Goal: Check status: Check status

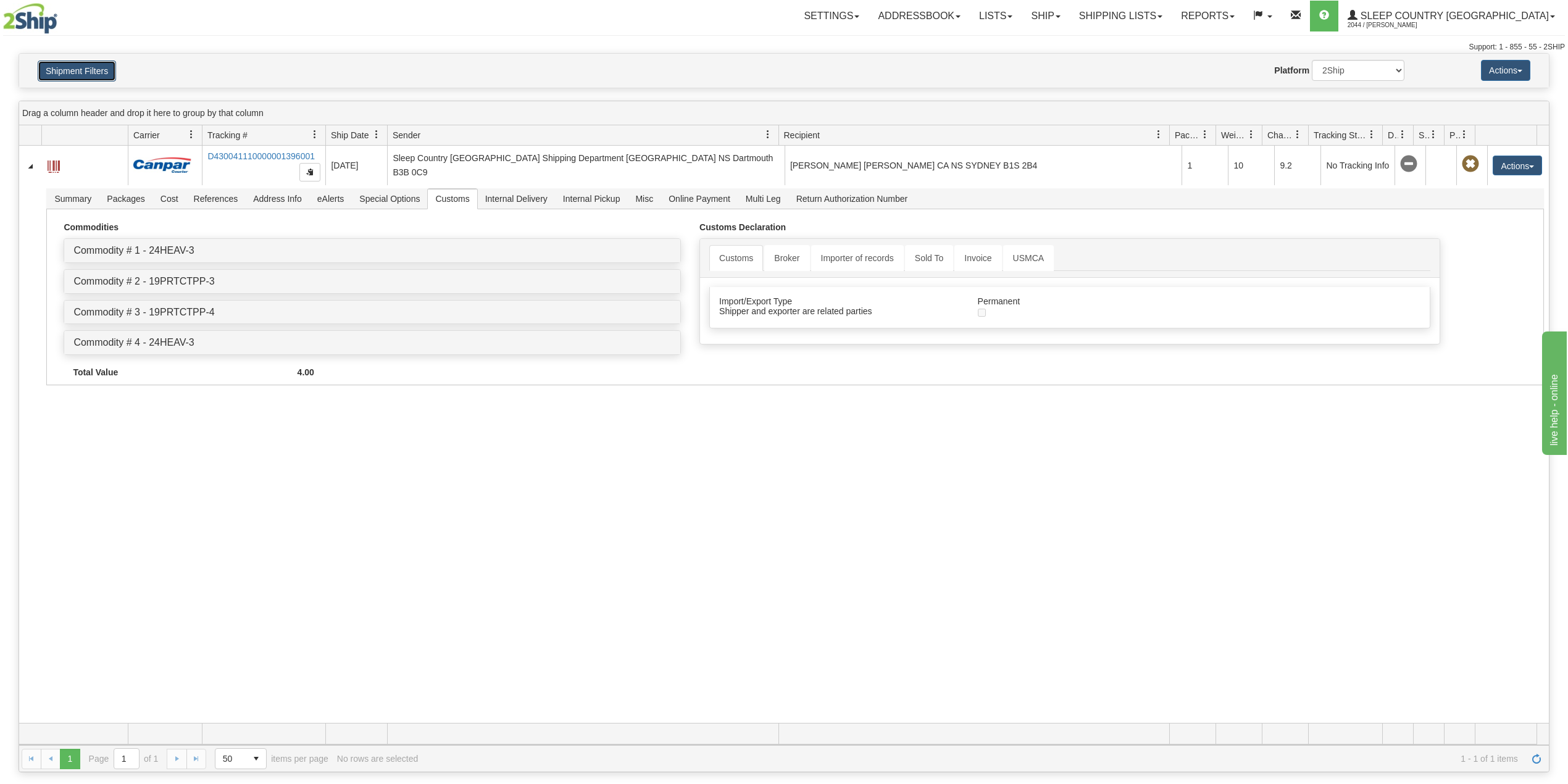
click at [90, 76] on button "Shipment Filters" at bounding box center [76, 71] width 78 height 21
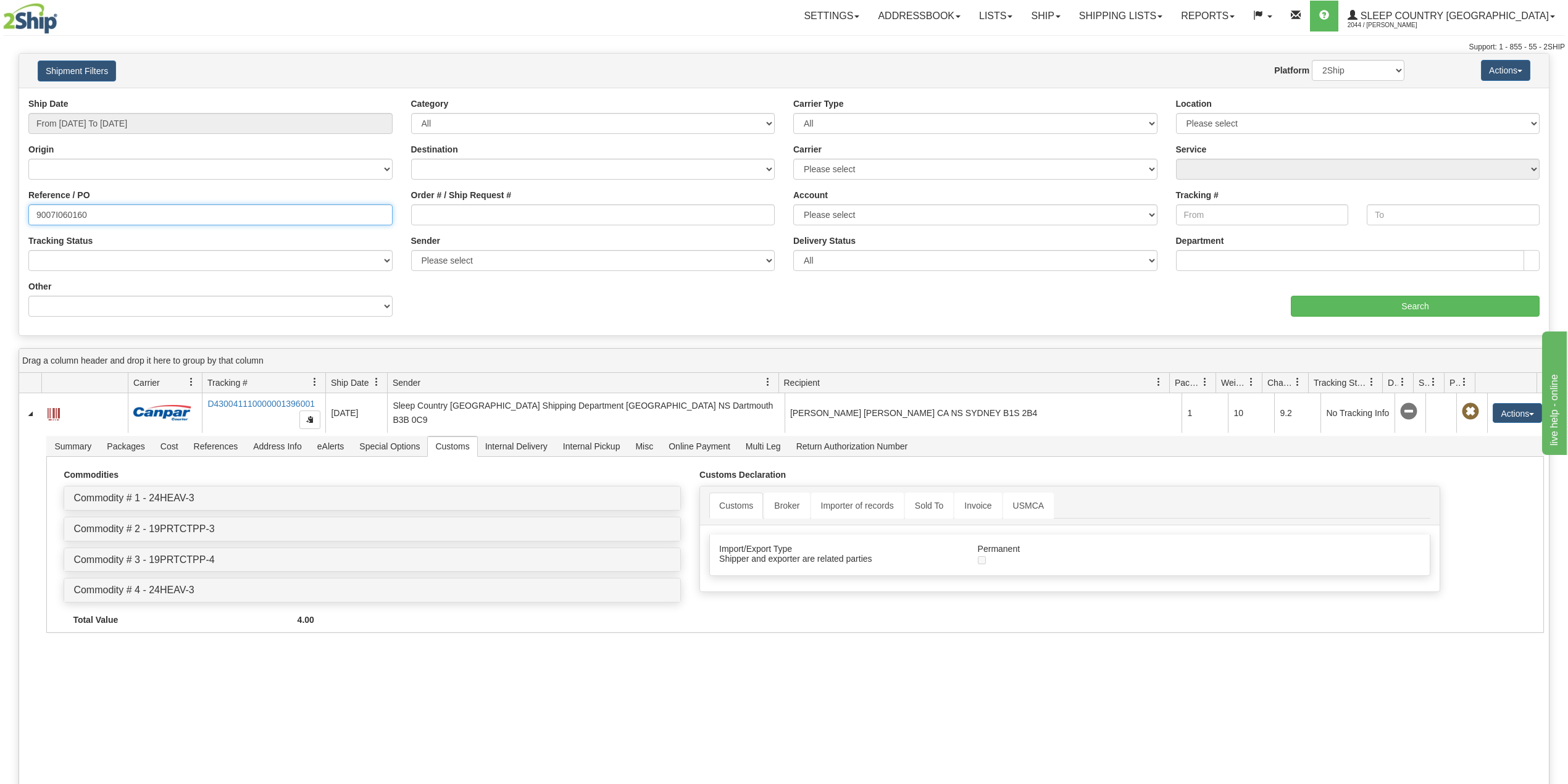
click at [73, 215] on input "9007I060160" at bounding box center [210, 214] width 364 height 21
paste input "0I070588"
type input "9000I070588"
click at [1371, 309] on input "Search" at bounding box center [1415, 306] width 249 height 21
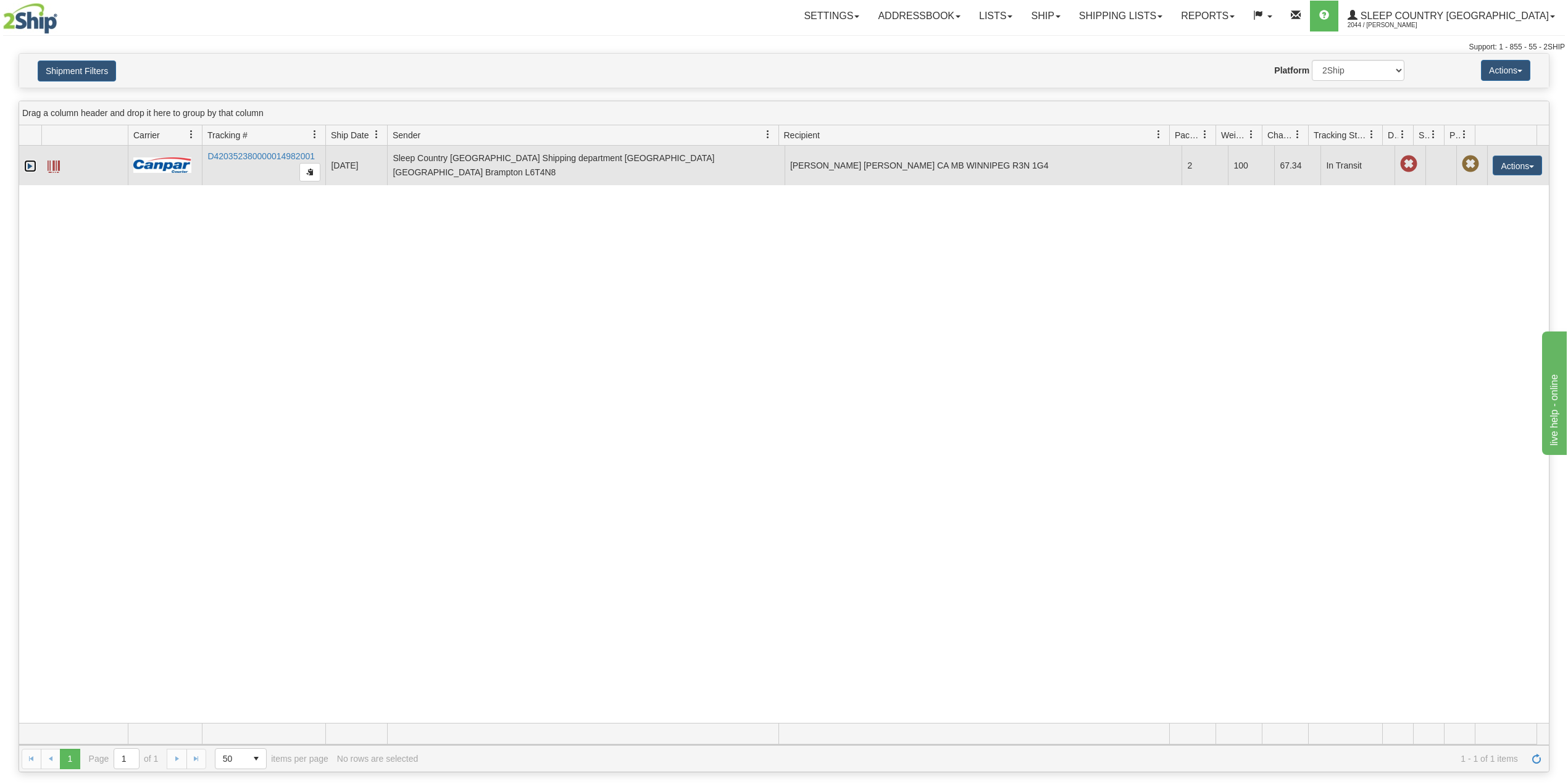
click at [30, 169] on link "Expand" at bounding box center [31, 166] width 13 height 13
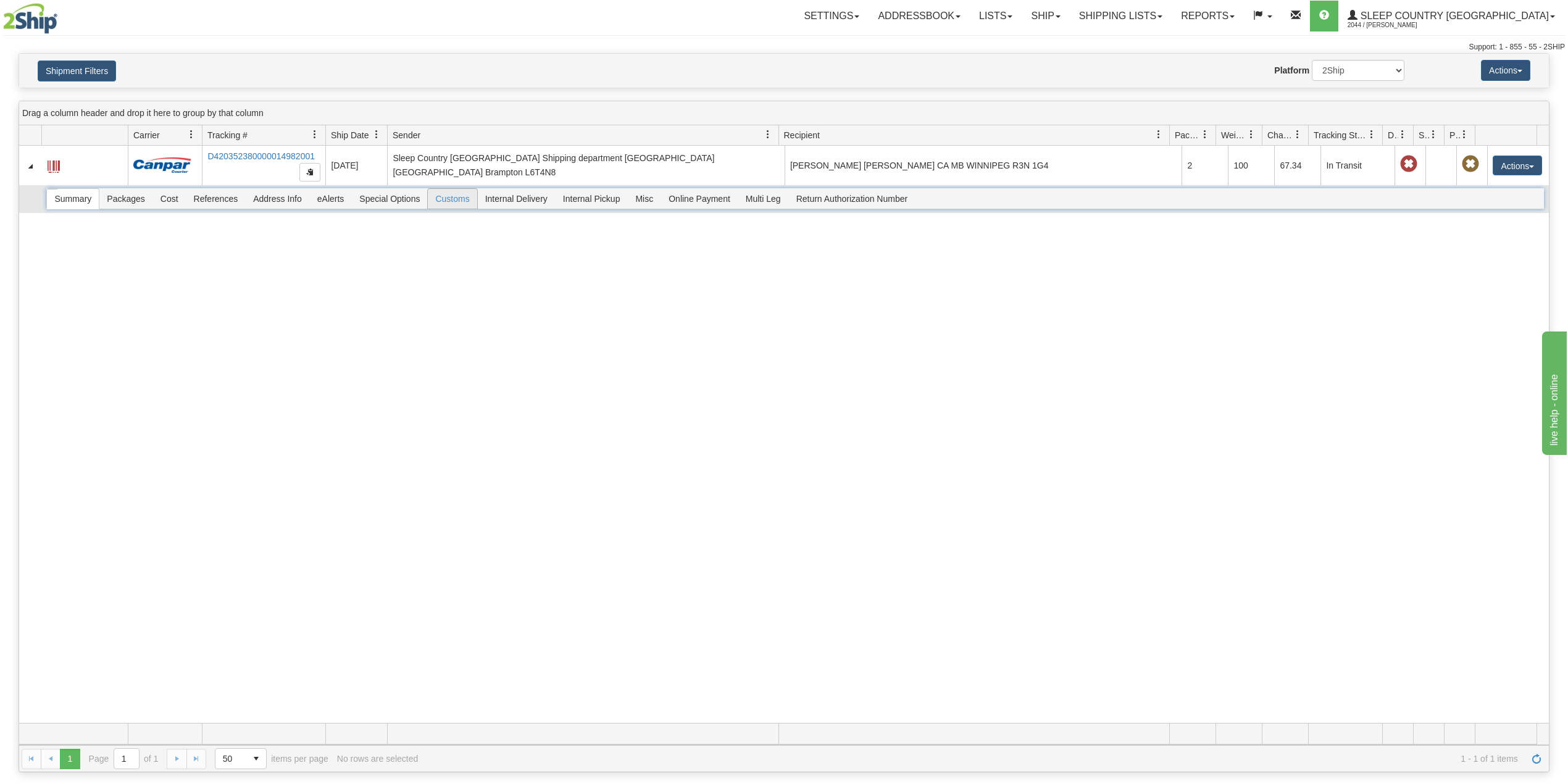
click at [466, 199] on span "Customs" at bounding box center [452, 199] width 49 height 20
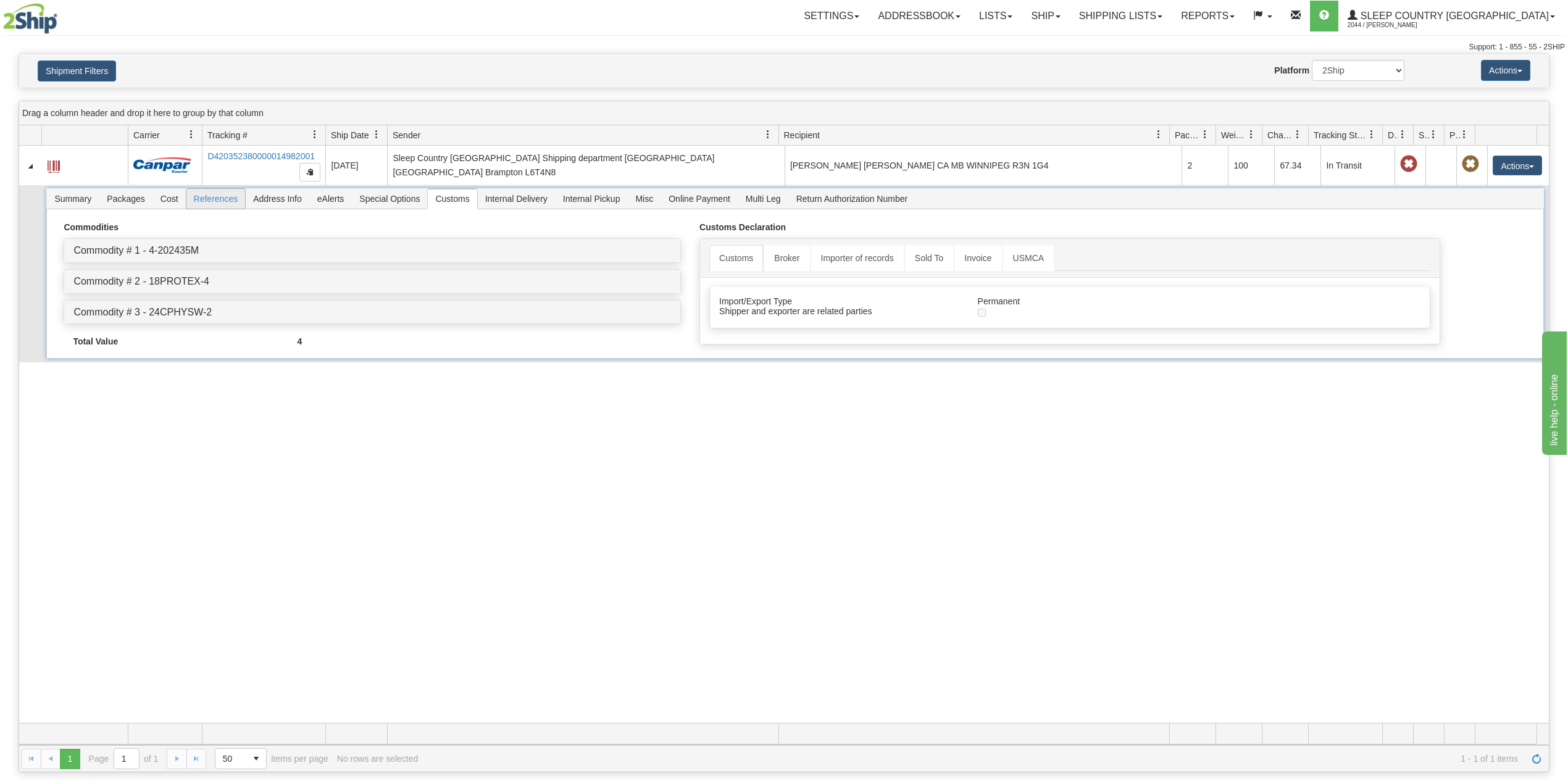
click at [216, 205] on span "References" at bounding box center [215, 199] width 59 height 20
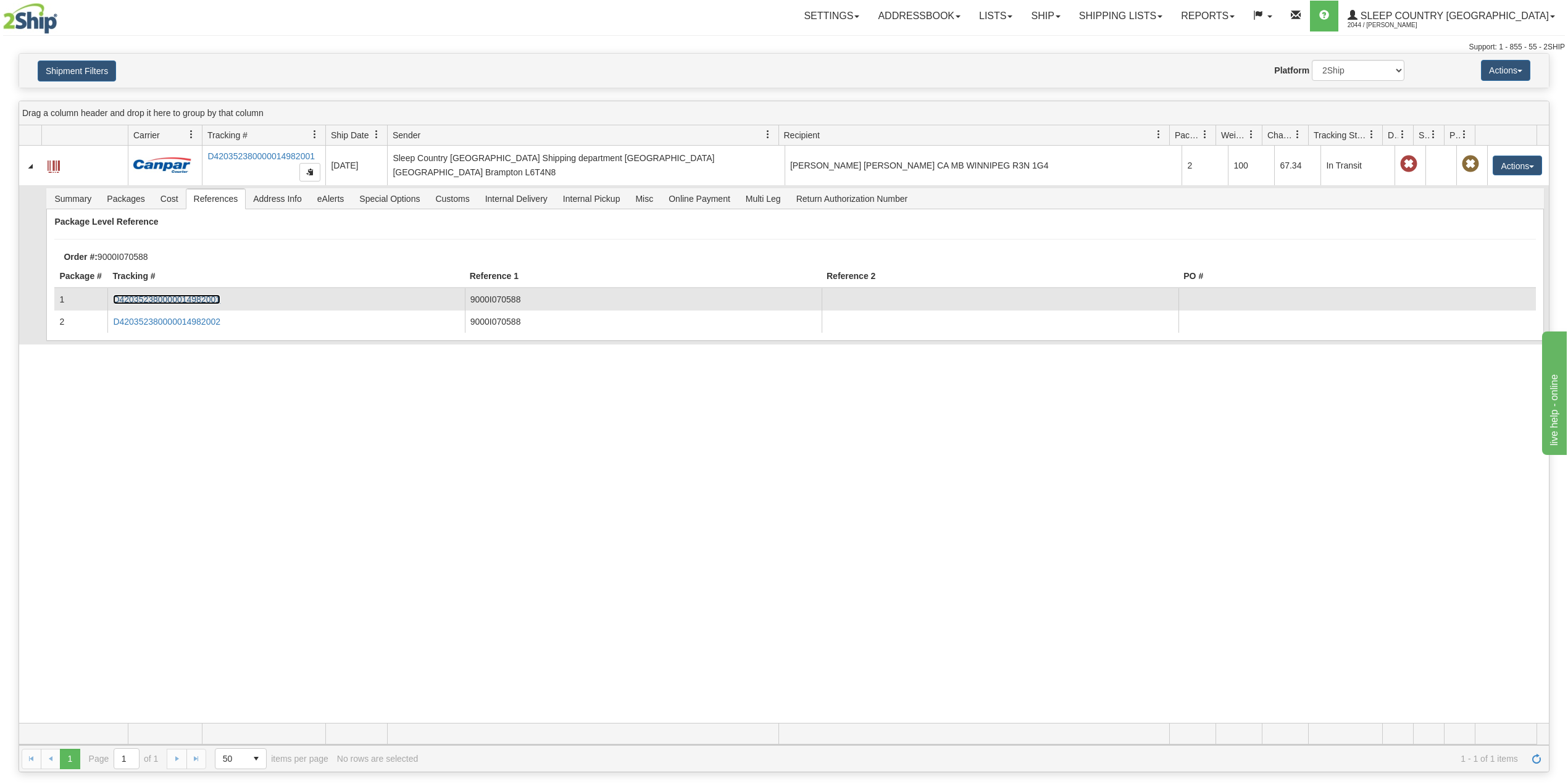
click at [173, 300] on link "D420352380000014982001" at bounding box center [166, 299] width 107 height 10
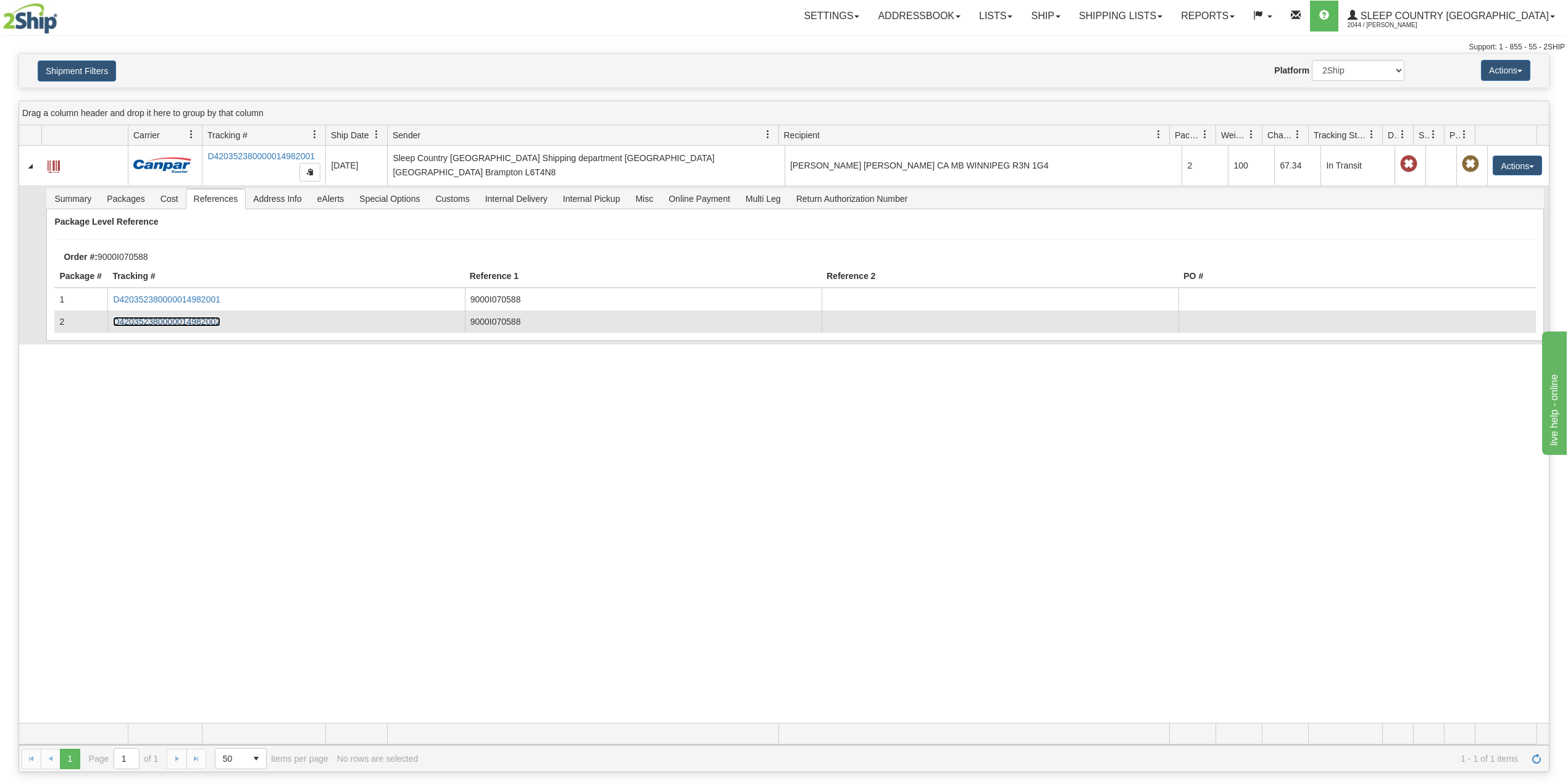
click at [195, 321] on link "D420352380000014982002" at bounding box center [166, 322] width 107 height 10
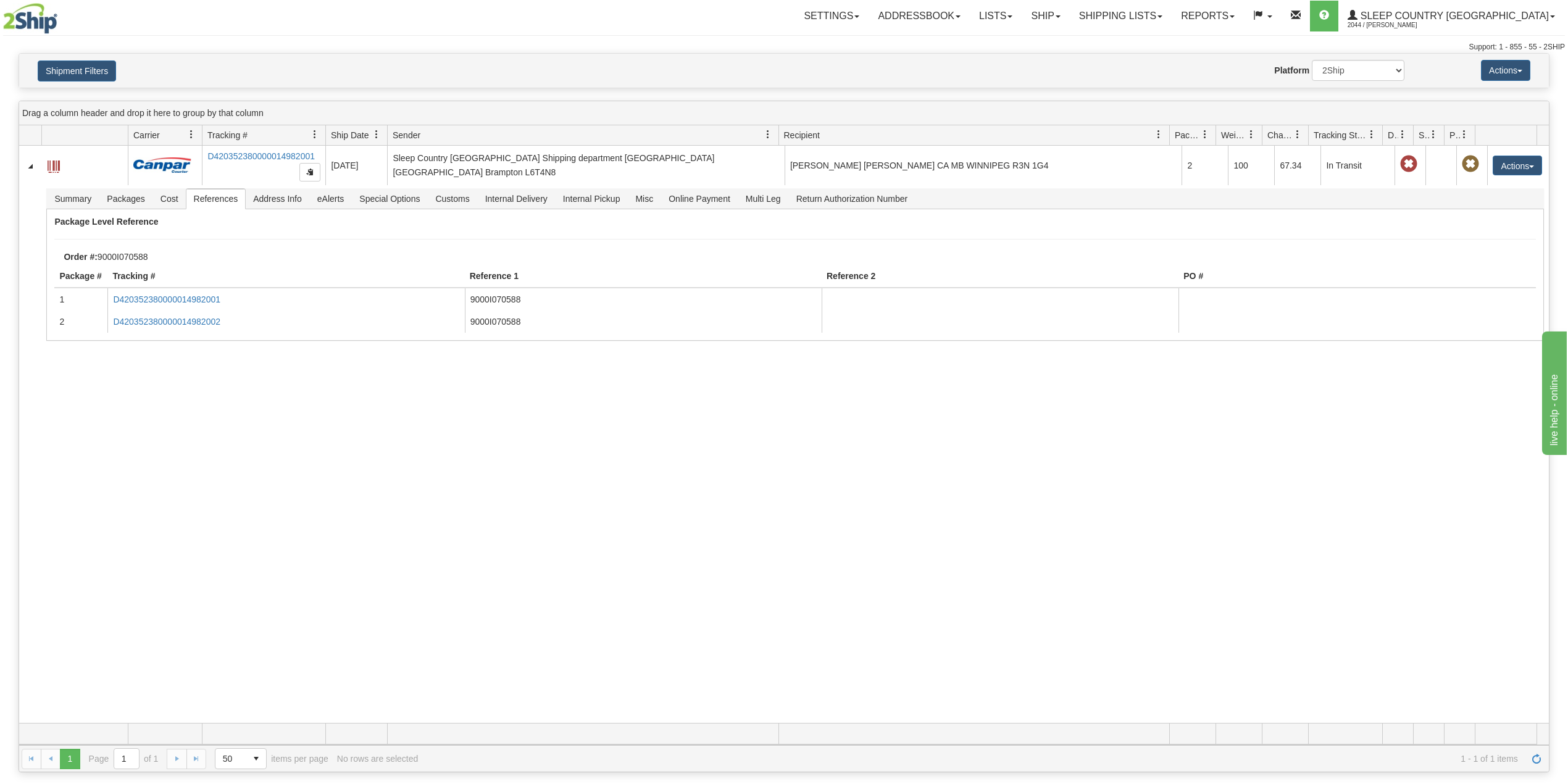
click at [360, 474] on div "31587485 2044 D420352380000014982001 [DATE] [DATE] 01:24:37 PM Sleep Country [G…" at bounding box center [784, 434] width 1530 height 578
